Goal: Information Seeking & Learning: Learn about a topic

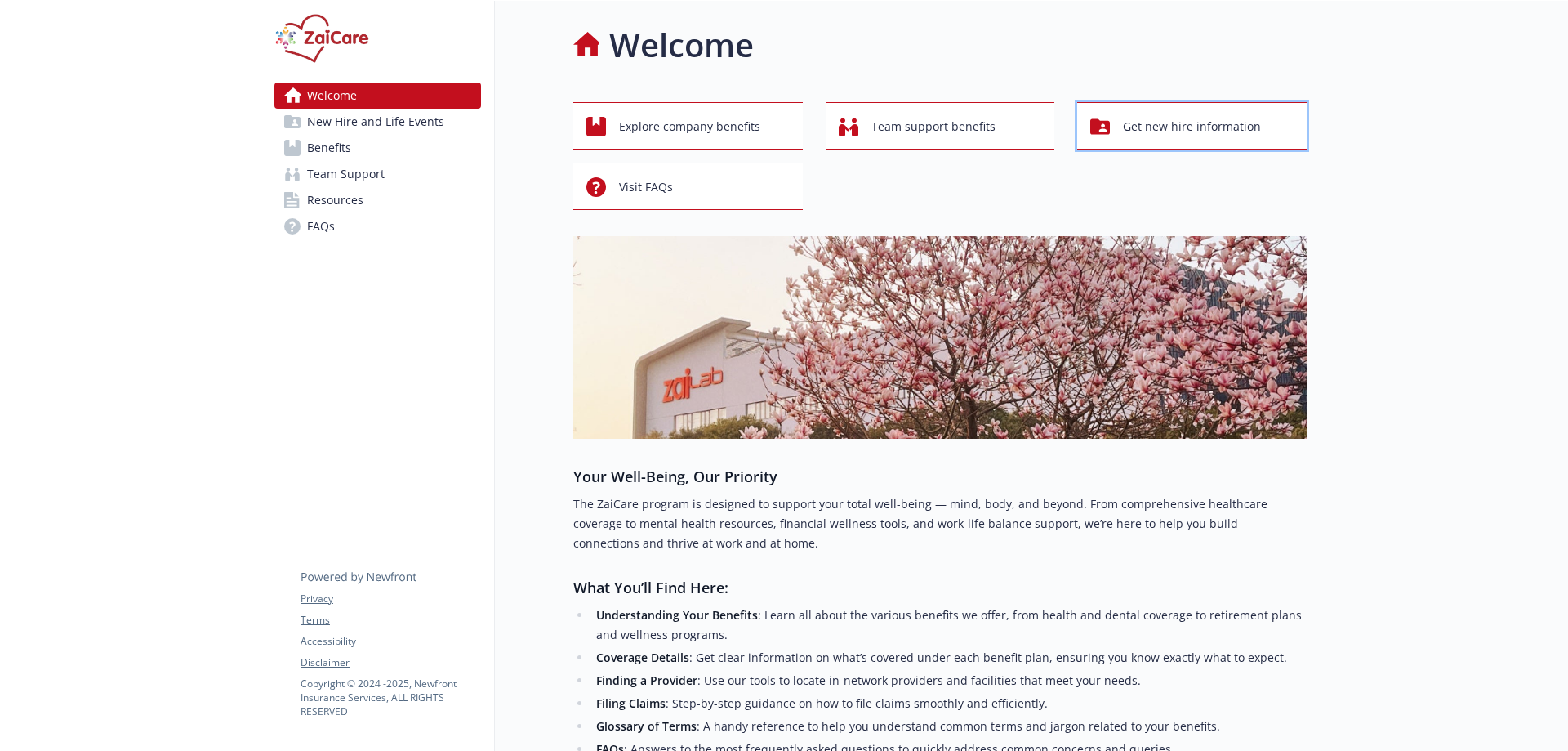
click at [1127, 123] on span "Get new hire information" at bounding box center [1192, 126] width 138 height 31
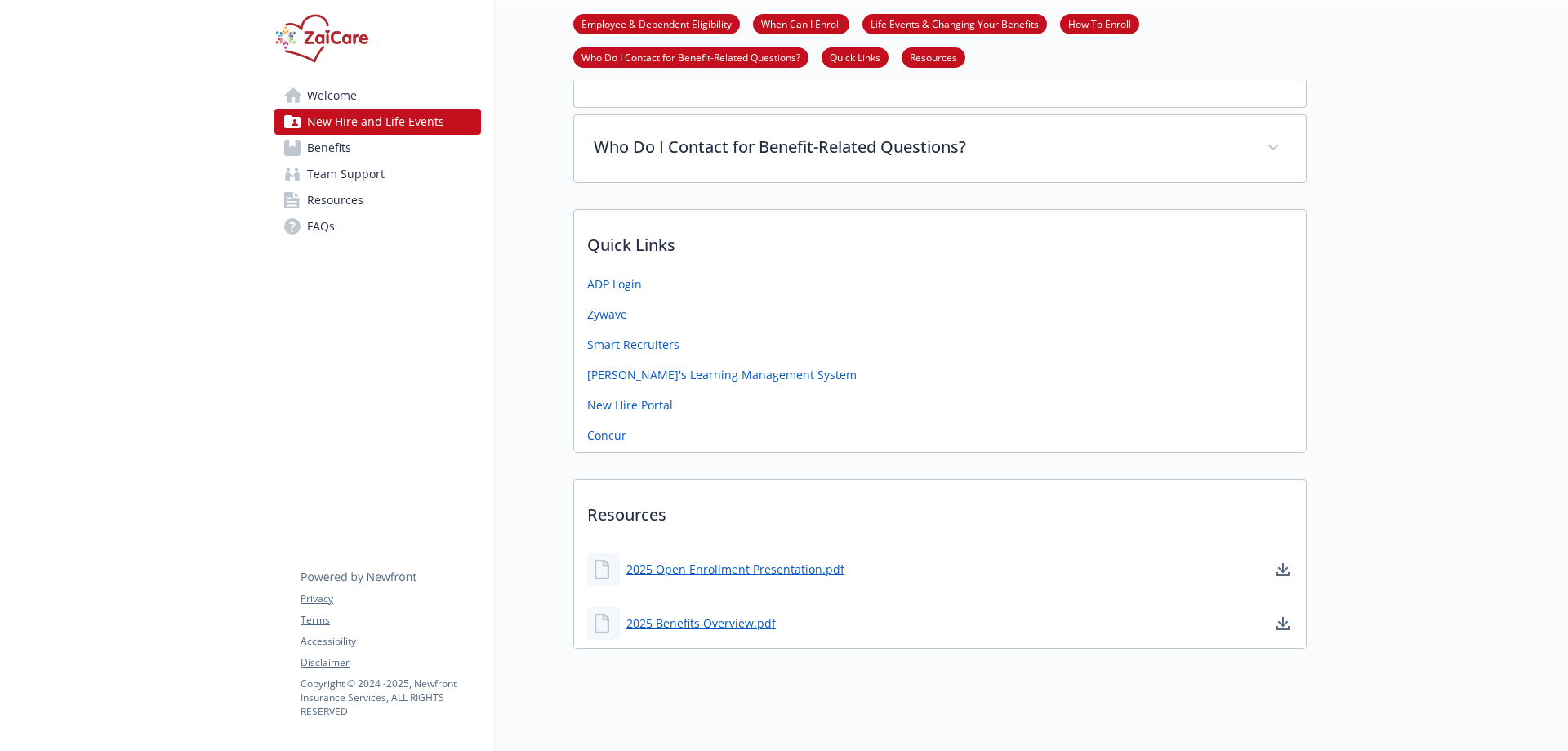
scroll to position [706, 0]
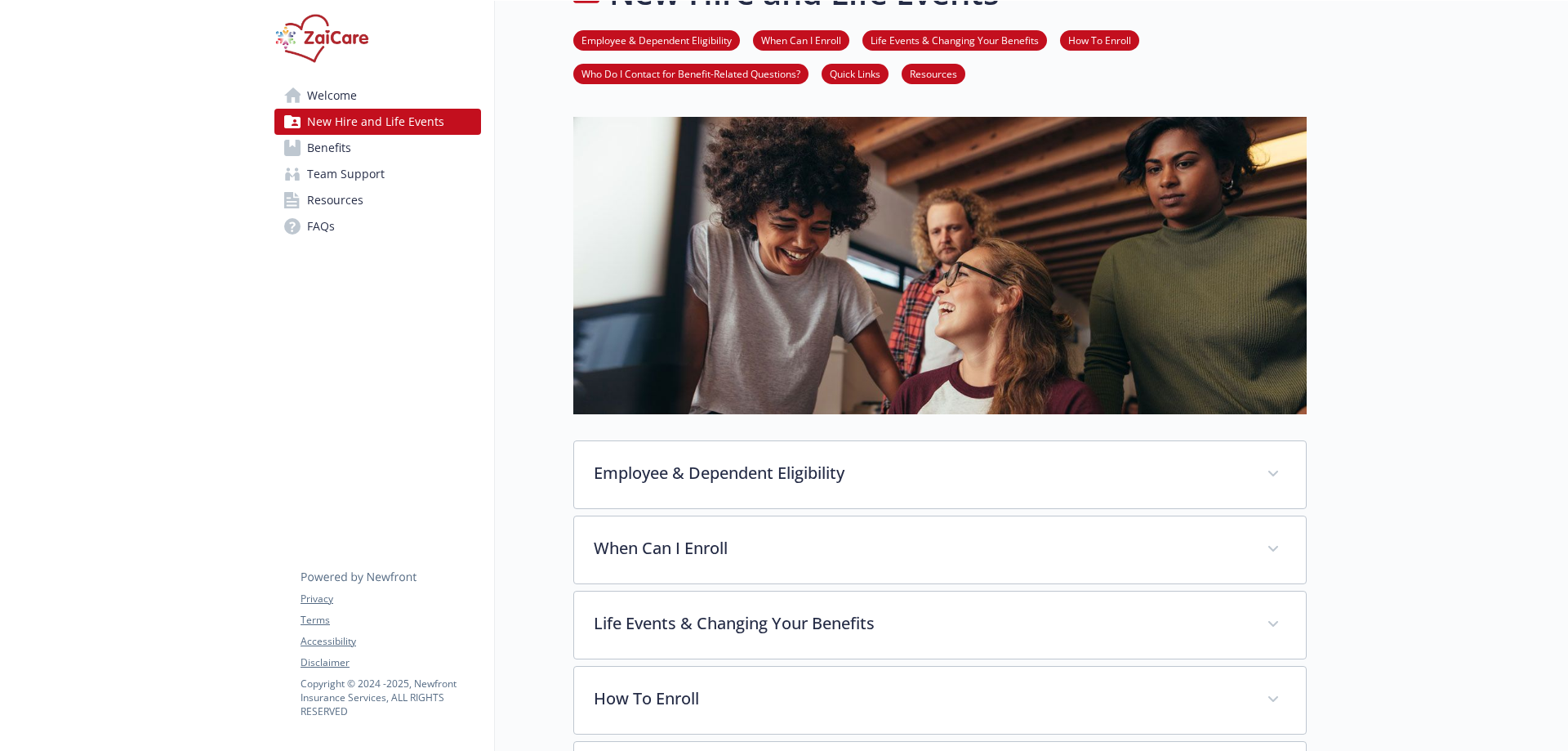
scroll to position [0, 0]
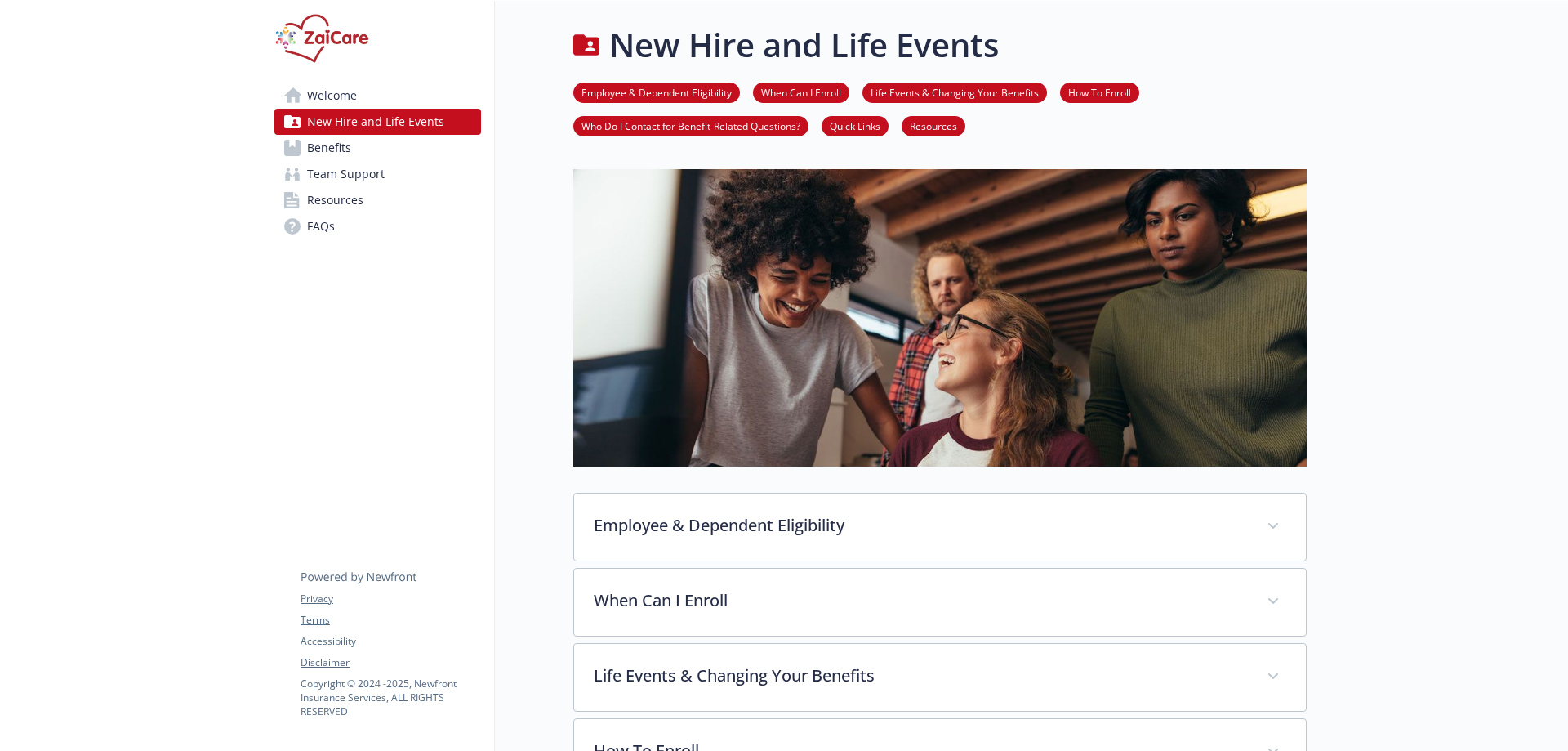
click at [378, 169] on link "Team Support" at bounding box center [377, 174] width 207 height 26
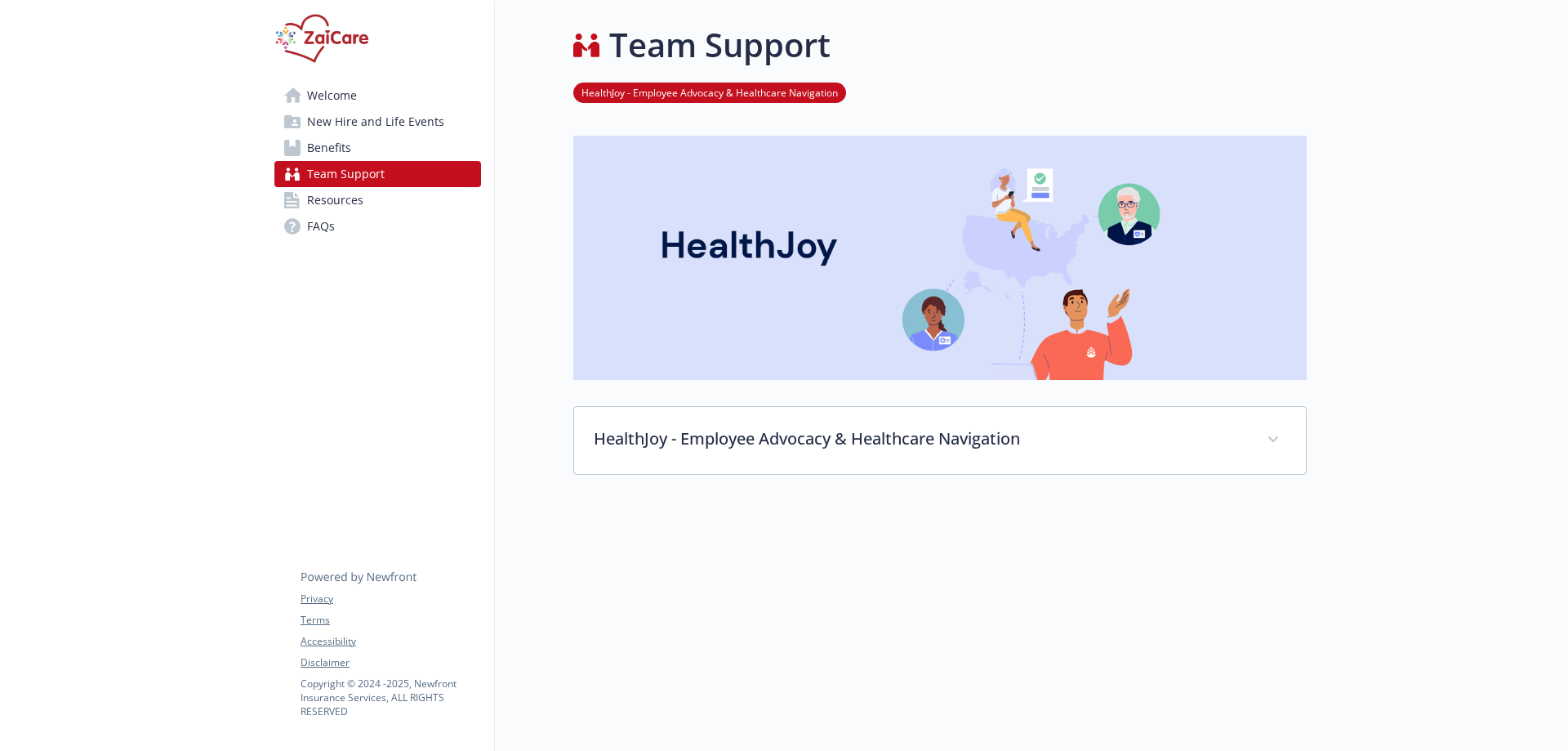
click at [382, 145] on link "Benefits" at bounding box center [377, 148] width 207 height 26
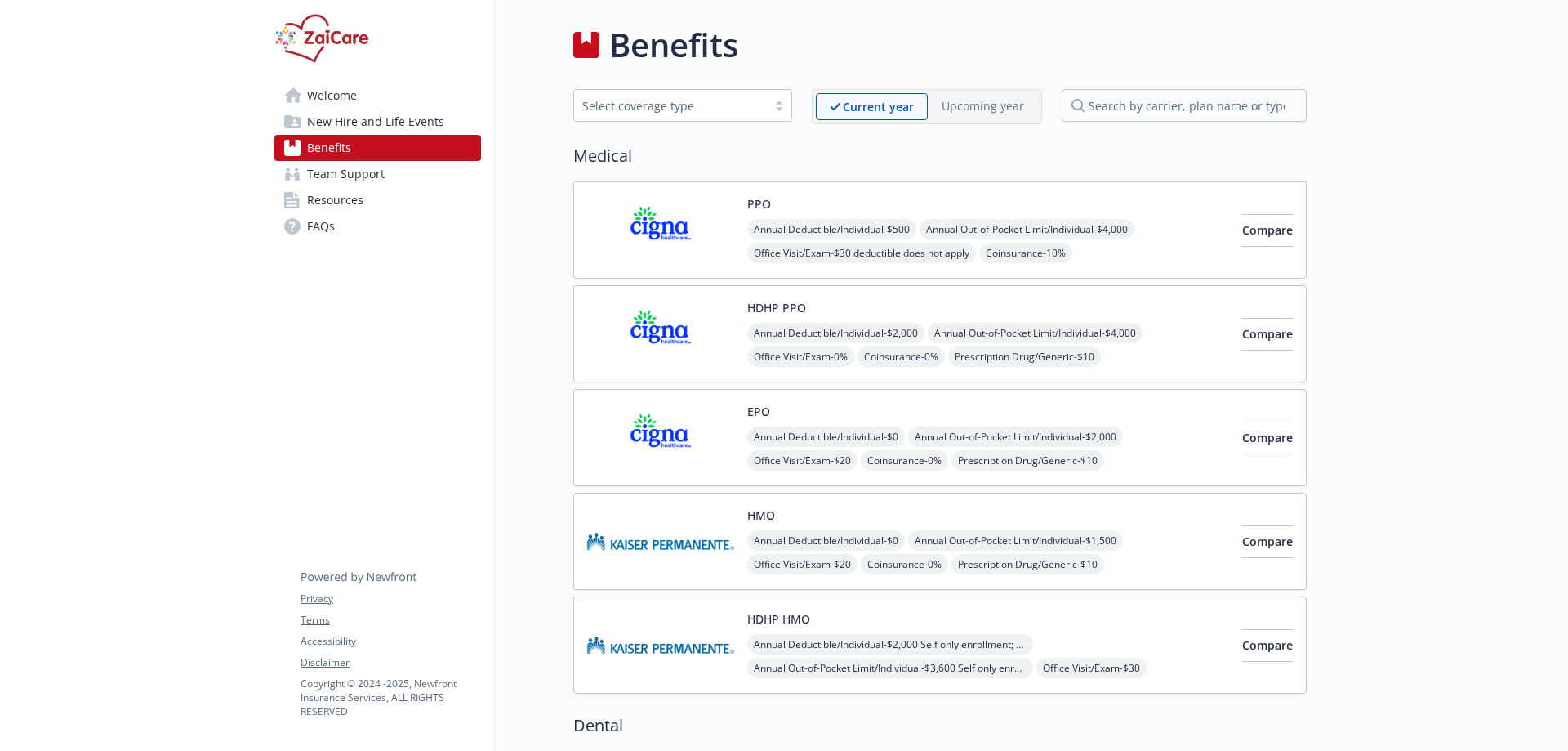
click at [792, 98] on div "Select coverage type" at bounding box center [682, 105] width 218 height 33
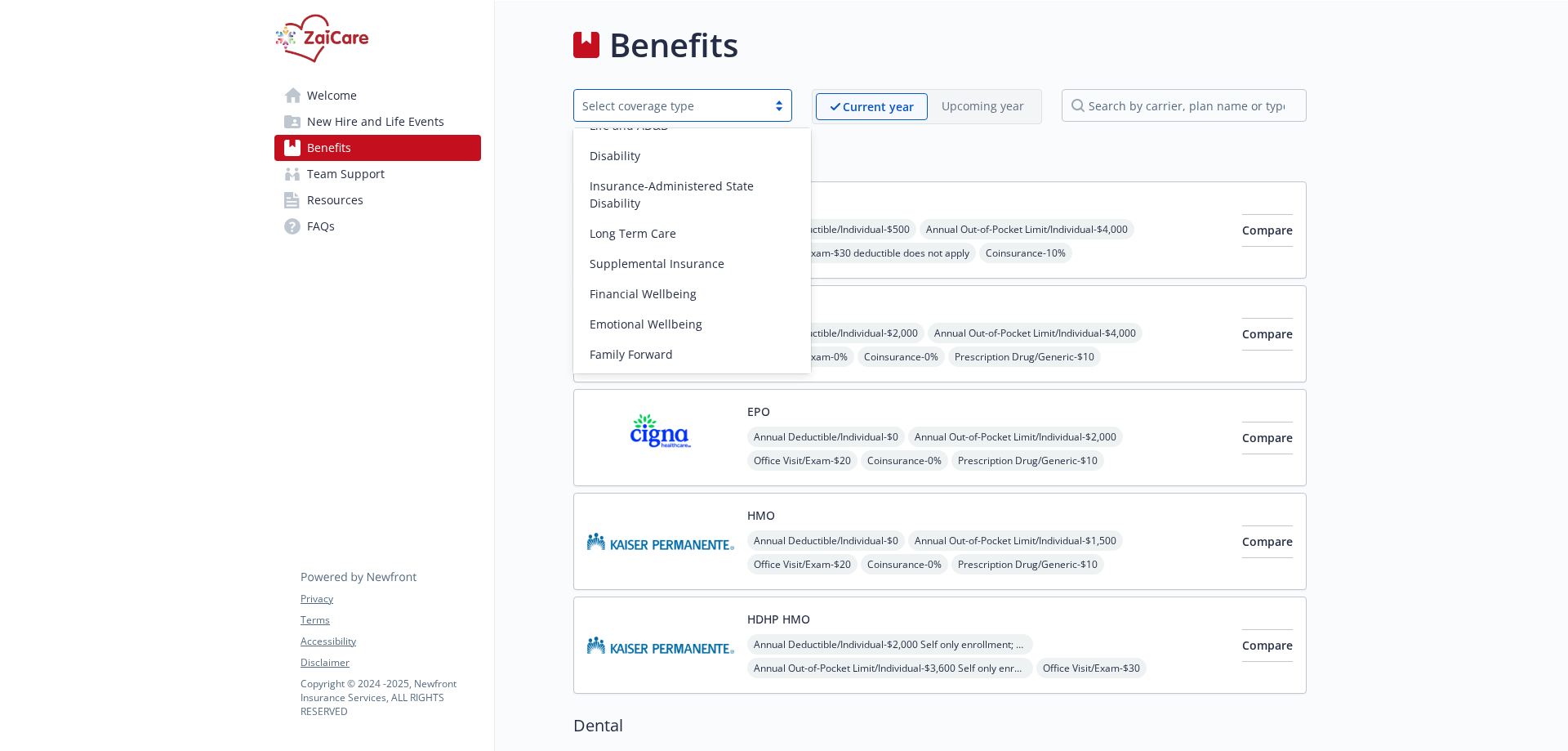
scroll to position [141, 0]
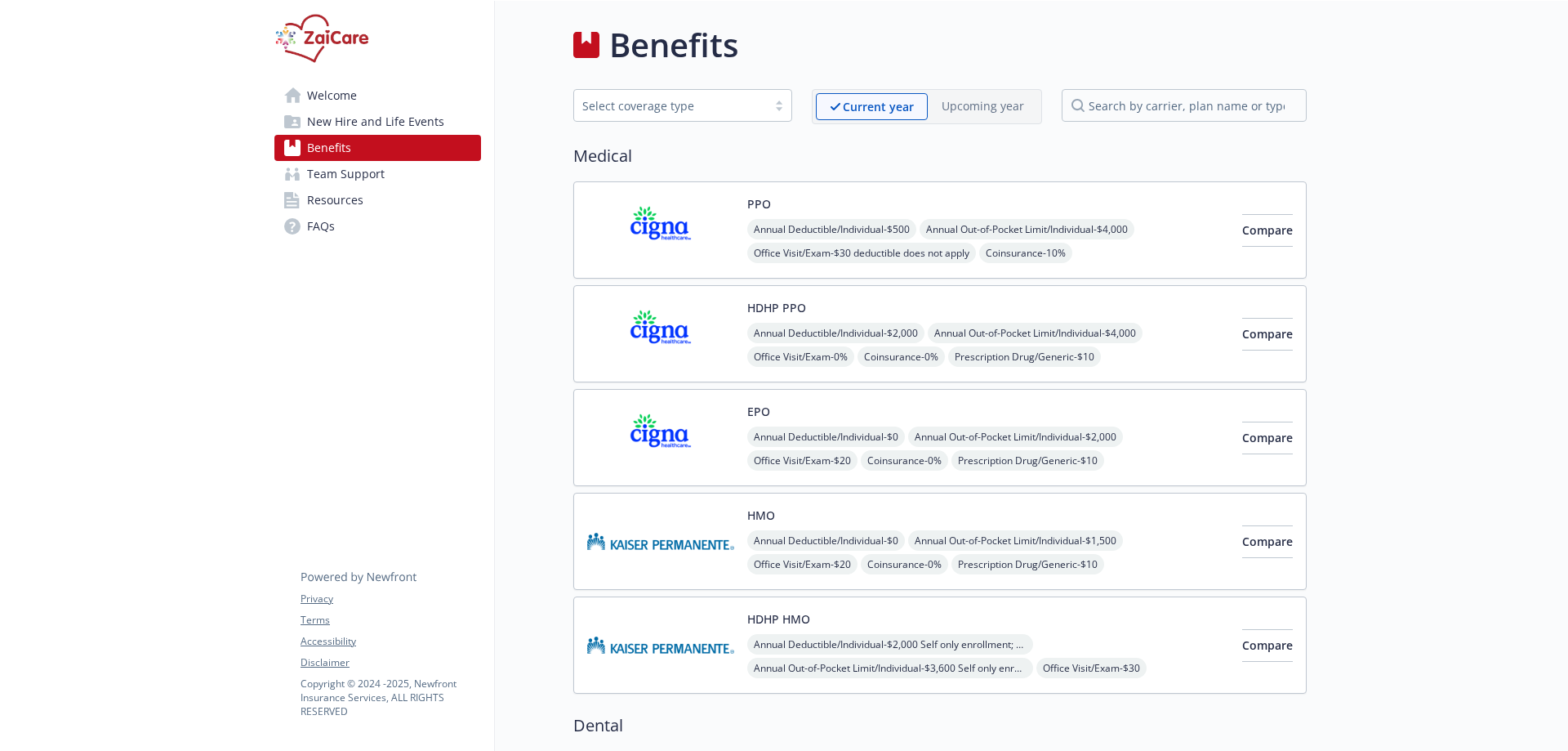
click at [402, 200] on link "Resources" at bounding box center [377, 200] width 207 height 26
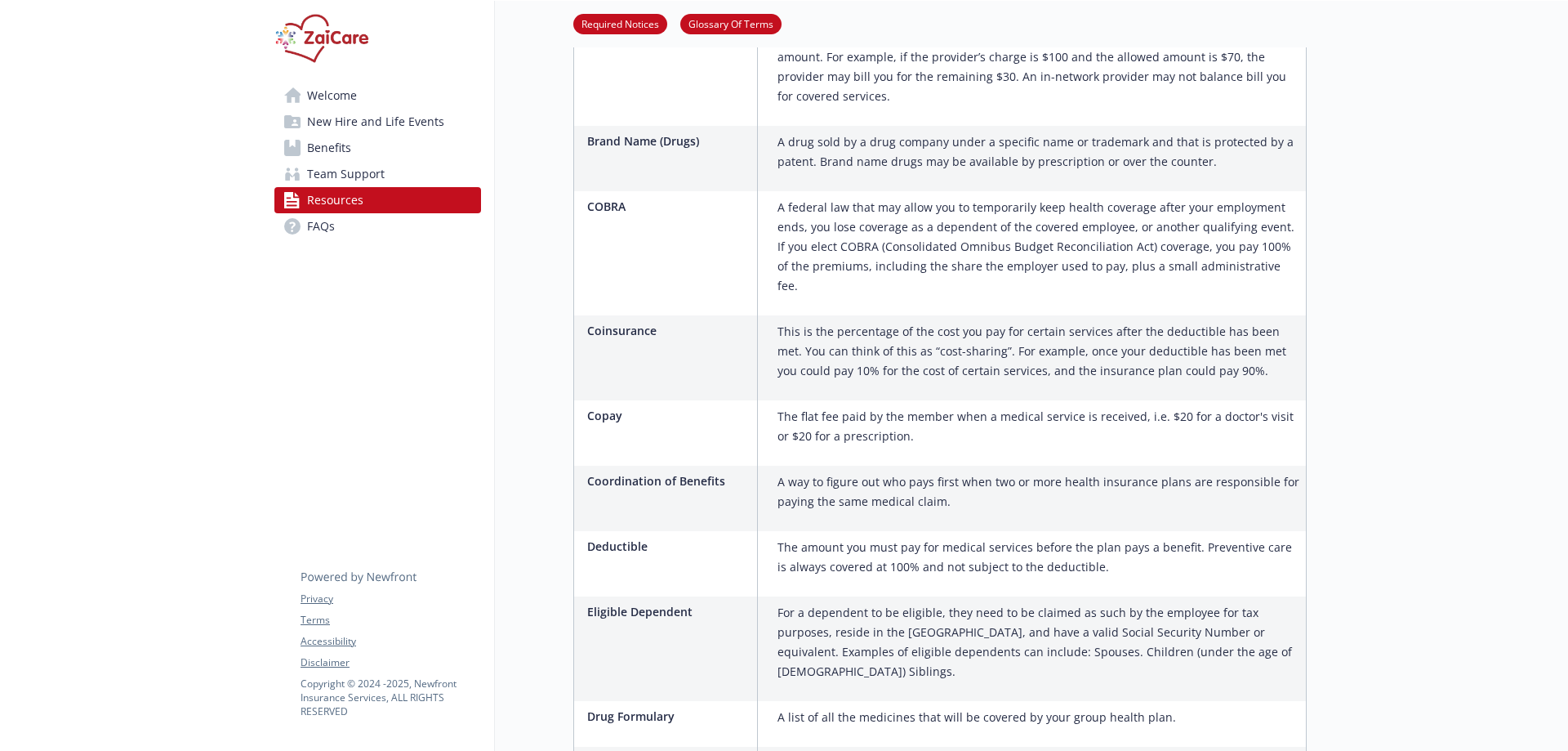
scroll to position [1470, 0]
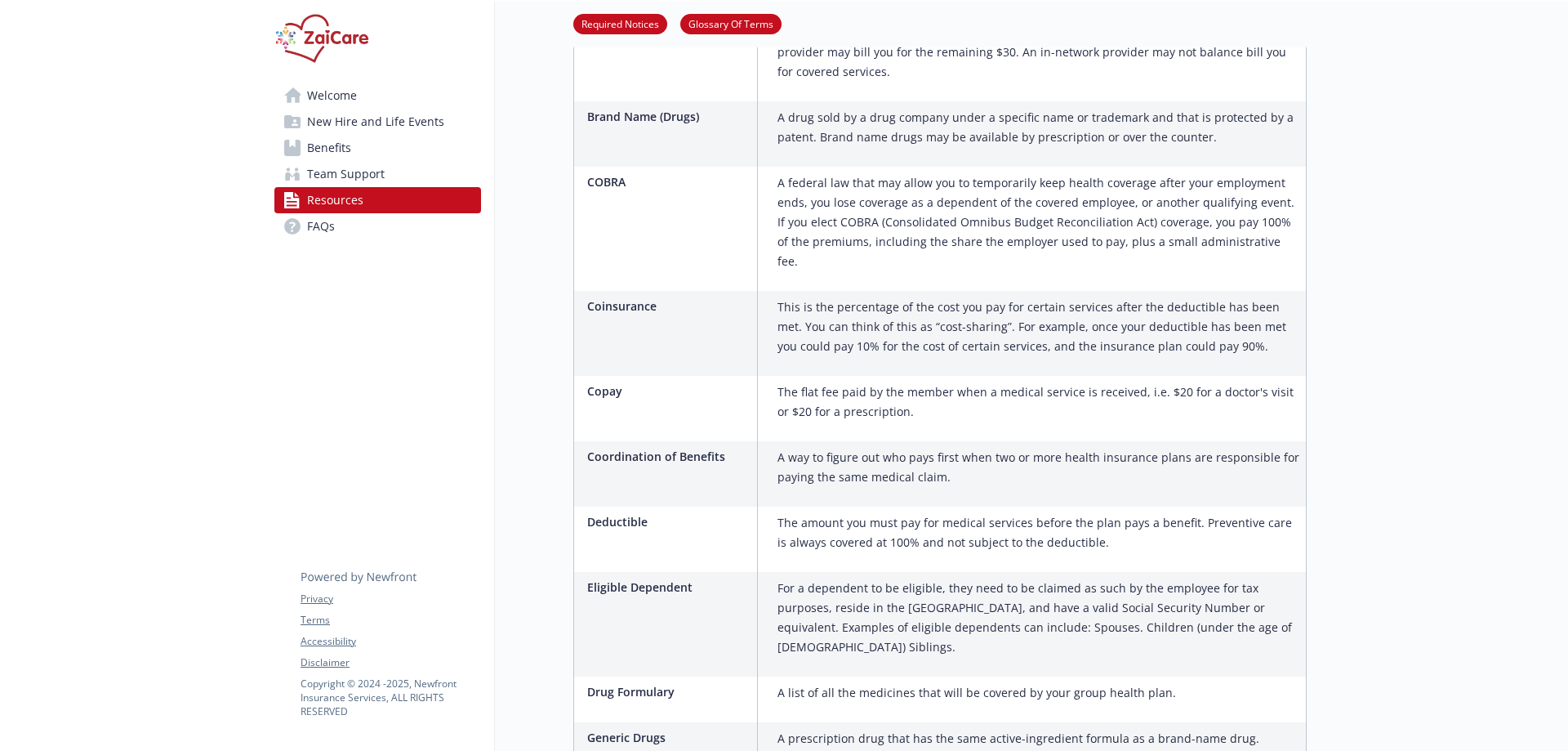
click at [373, 224] on link "FAQs" at bounding box center [377, 226] width 207 height 26
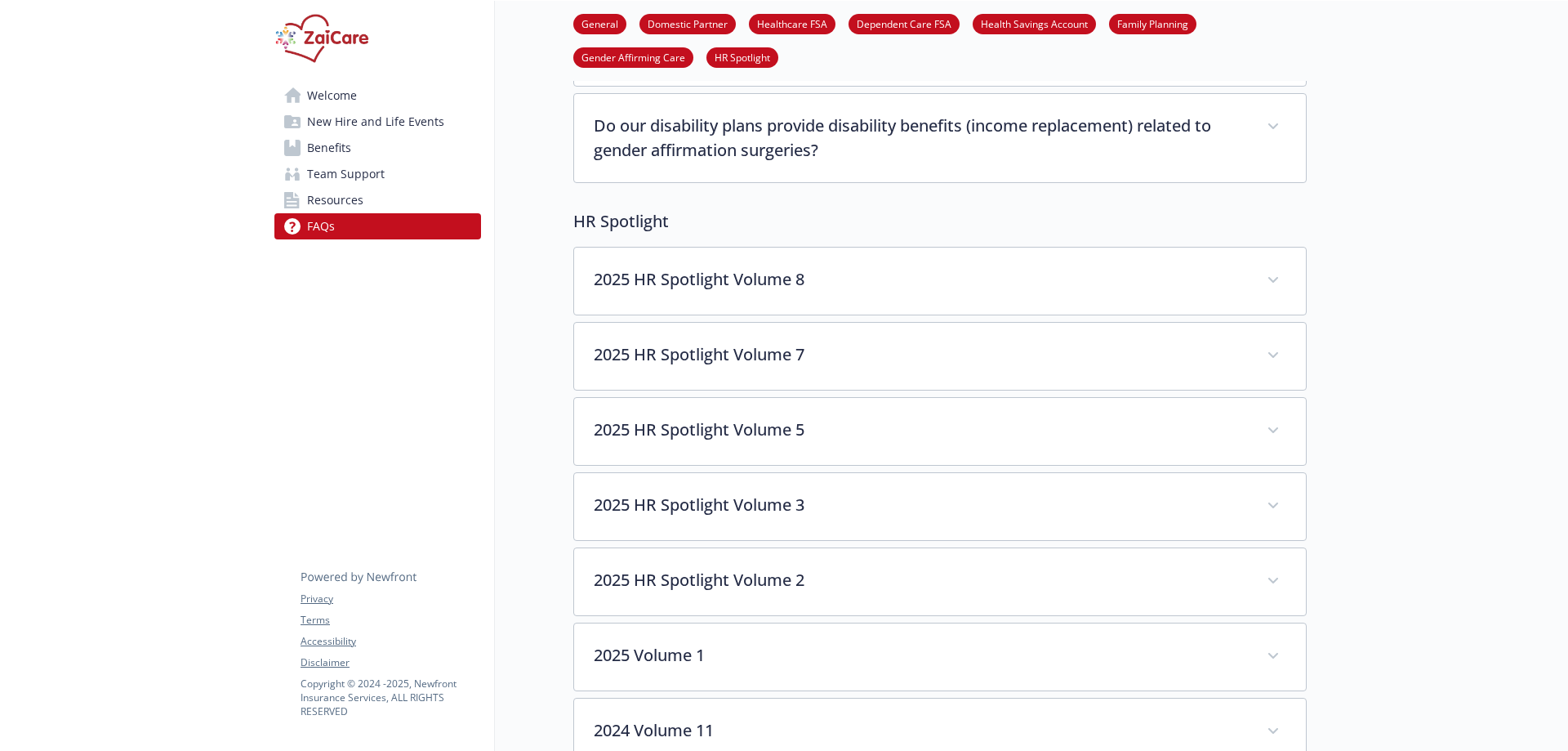
scroll to position [4247, 0]
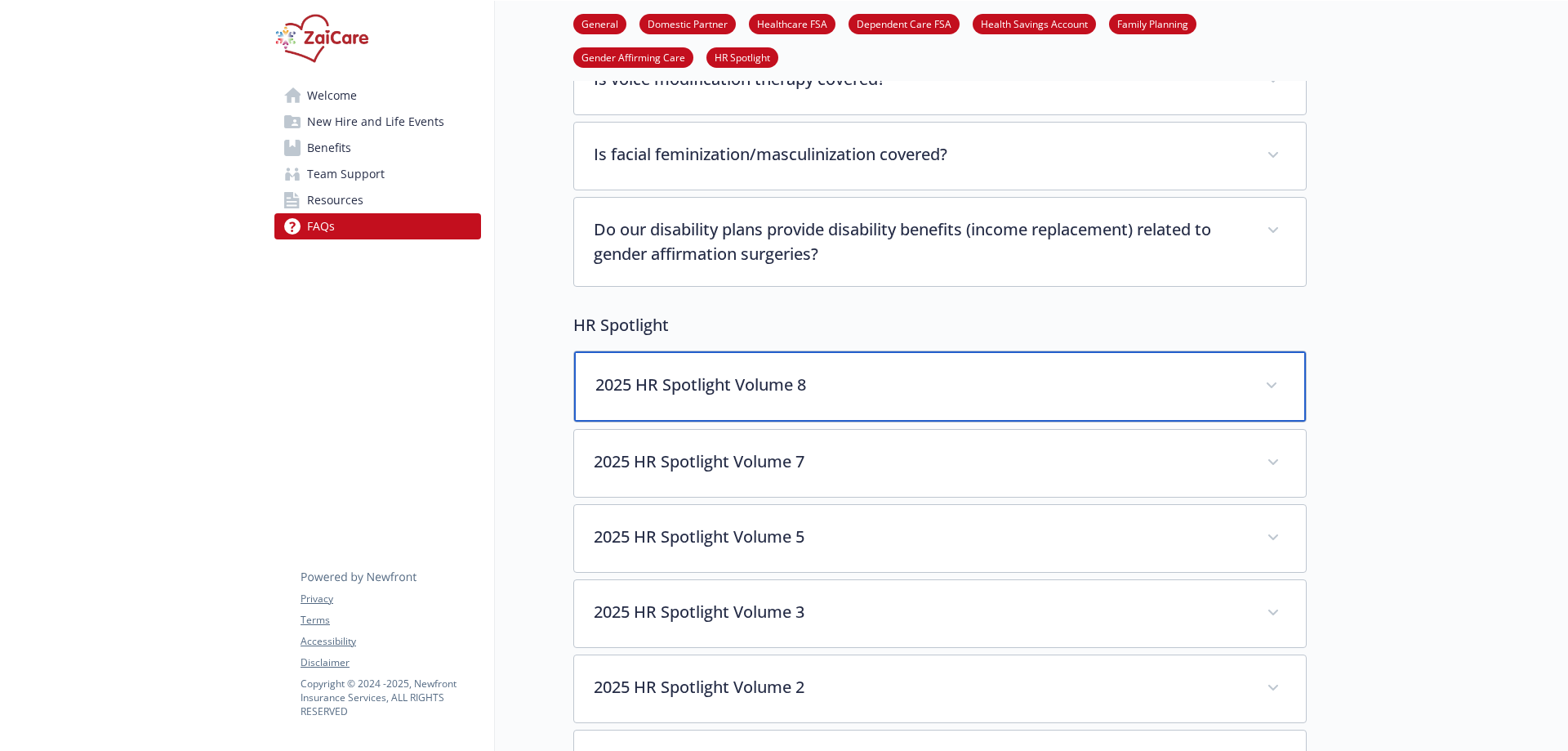
click at [1270, 382] on icon at bounding box center [1271, 385] width 10 height 7
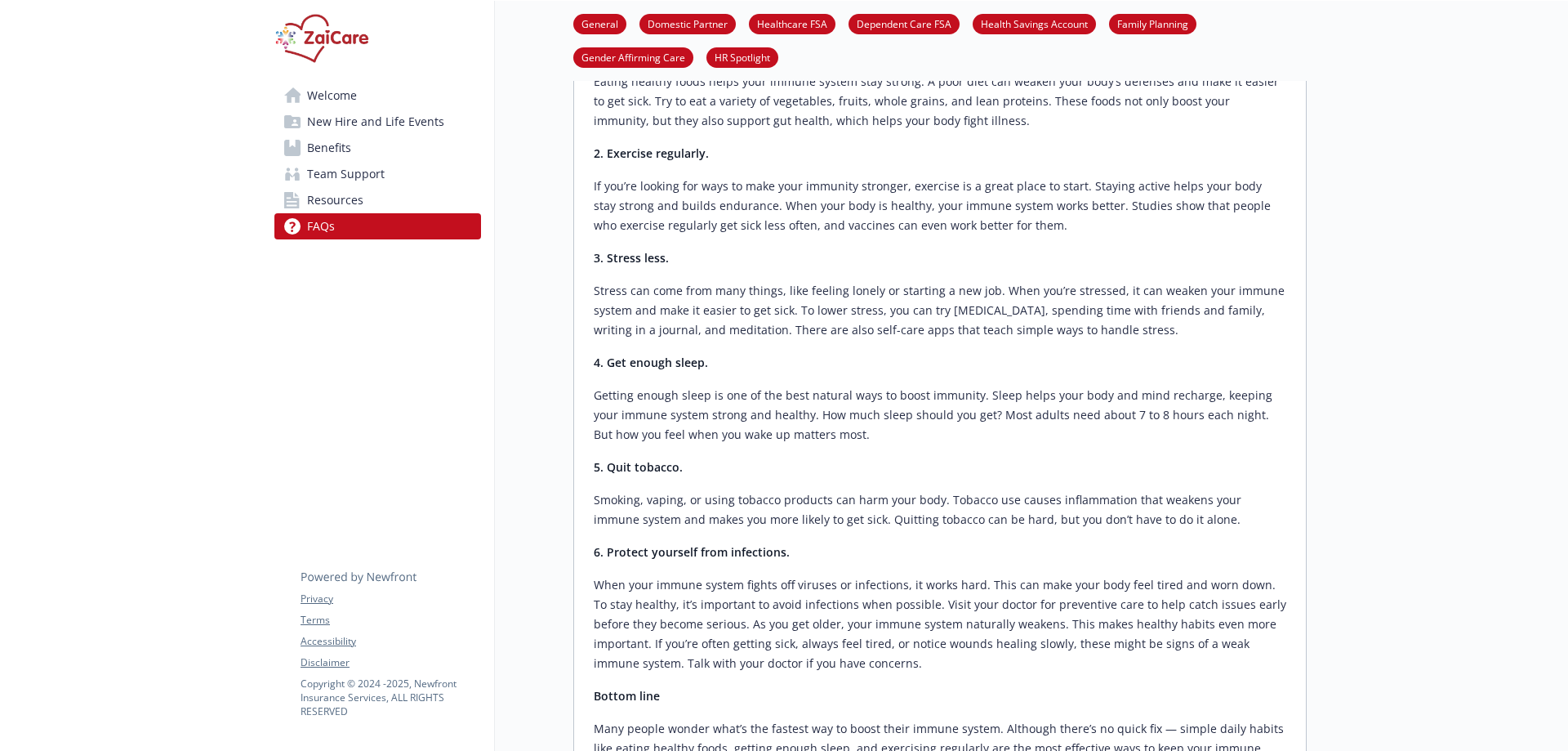
scroll to position [5832, 0]
